Goal: Task Accomplishment & Management: Use online tool/utility

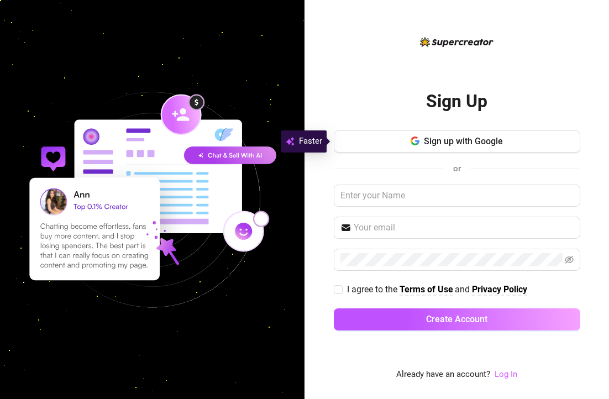
click at [504, 374] on link "Log In" at bounding box center [506, 374] width 23 height 10
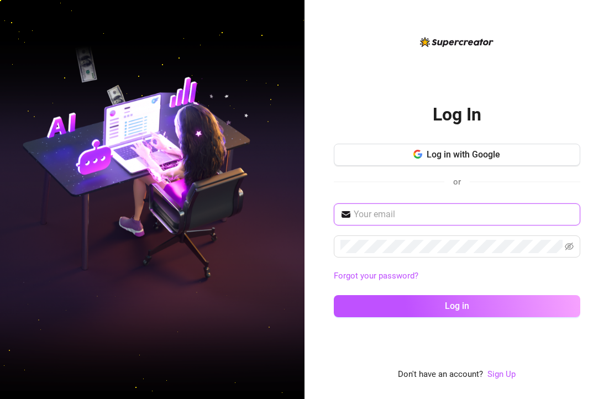
click at [361, 216] on input "text" at bounding box center [464, 214] width 220 height 13
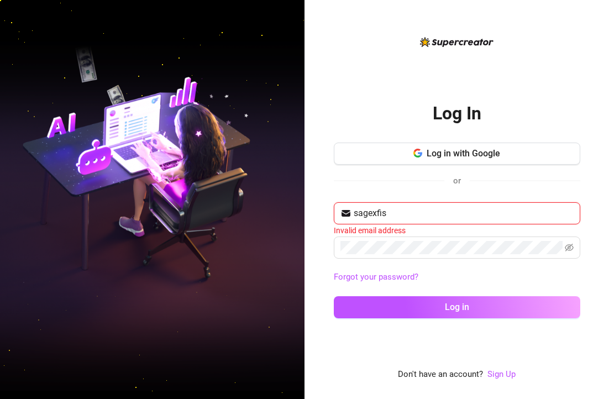
type input "[EMAIL_ADDRESS][DOMAIN_NAME]"
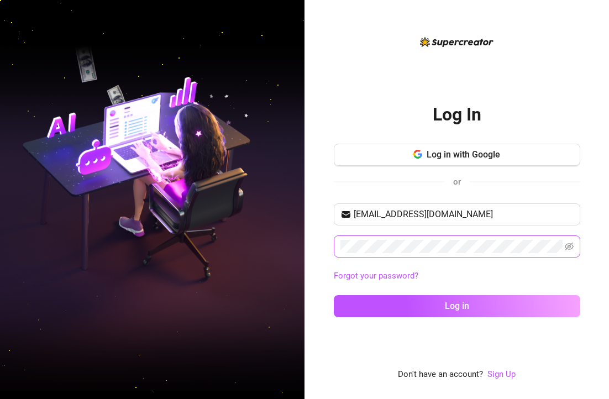
click at [372, 254] on span at bounding box center [457, 247] width 247 height 22
click at [579, 249] on span at bounding box center [457, 247] width 247 height 22
click at [575, 248] on span at bounding box center [457, 247] width 247 height 22
click at [571, 248] on icon "eye-invisible" at bounding box center [569, 247] width 9 height 8
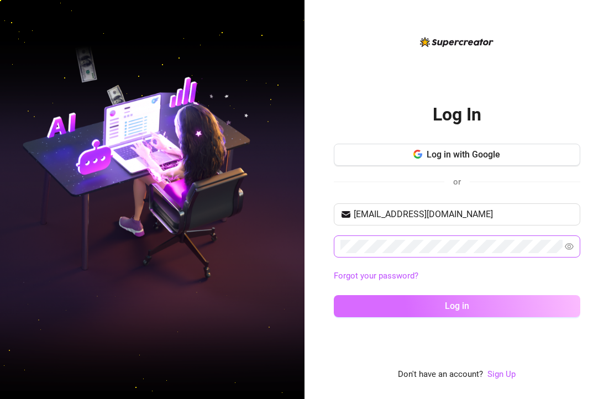
click at [508, 299] on button "Log in" at bounding box center [457, 306] width 247 height 22
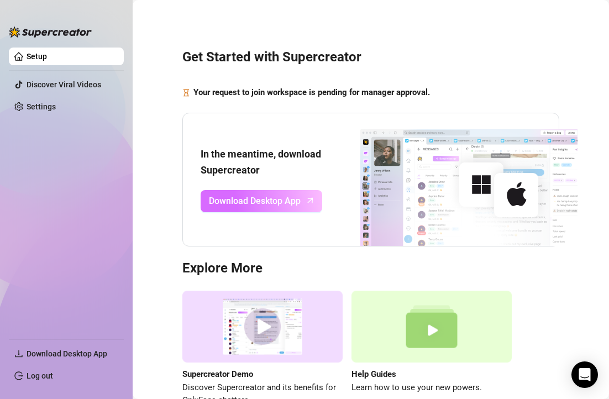
click at [240, 206] on span "Download Desktop App" at bounding box center [255, 201] width 92 height 14
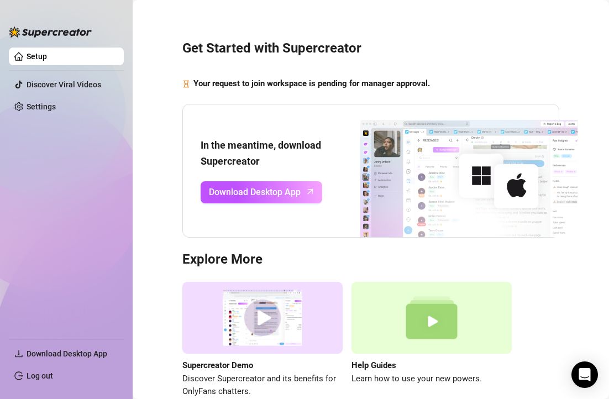
scroll to position [9, 0]
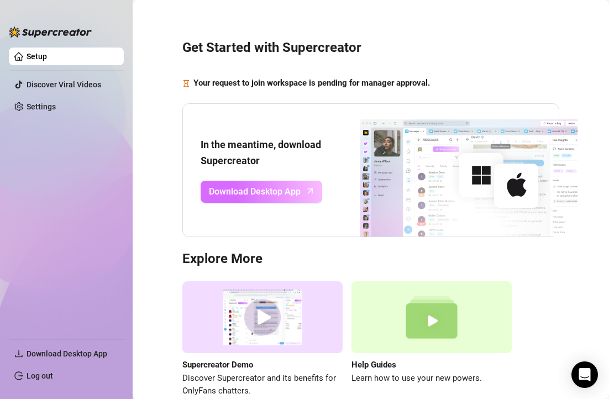
click at [229, 188] on span "Download Desktop App" at bounding box center [255, 192] width 92 height 14
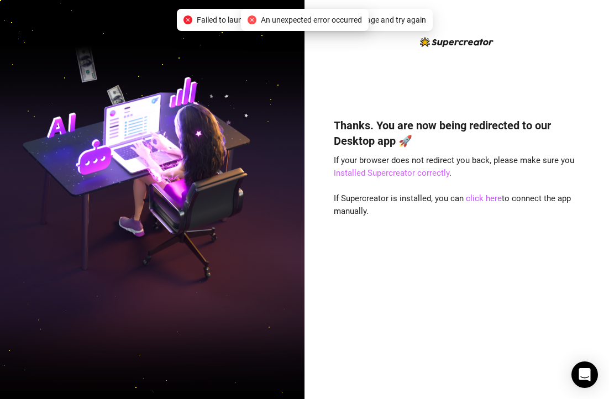
click at [398, 171] on link "installed Supercreator correctly" at bounding box center [392, 173] width 116 height 10
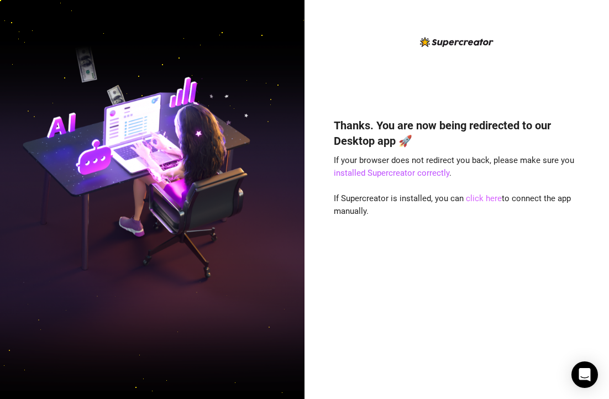
click at [479, 196] on link "click here" at bounding box center [484, 199] width 36 height 10
click at [474, 197] on link "click here" at bounding box center [484, 199] width 36 height 10
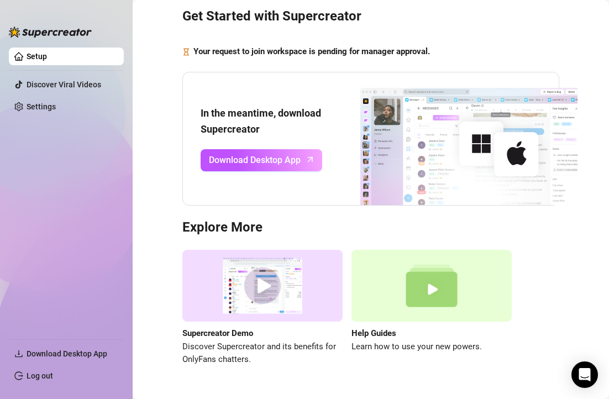
scroll to position [69, 0]
